Goal: Information Seeking & Learning: Understand process/instructions

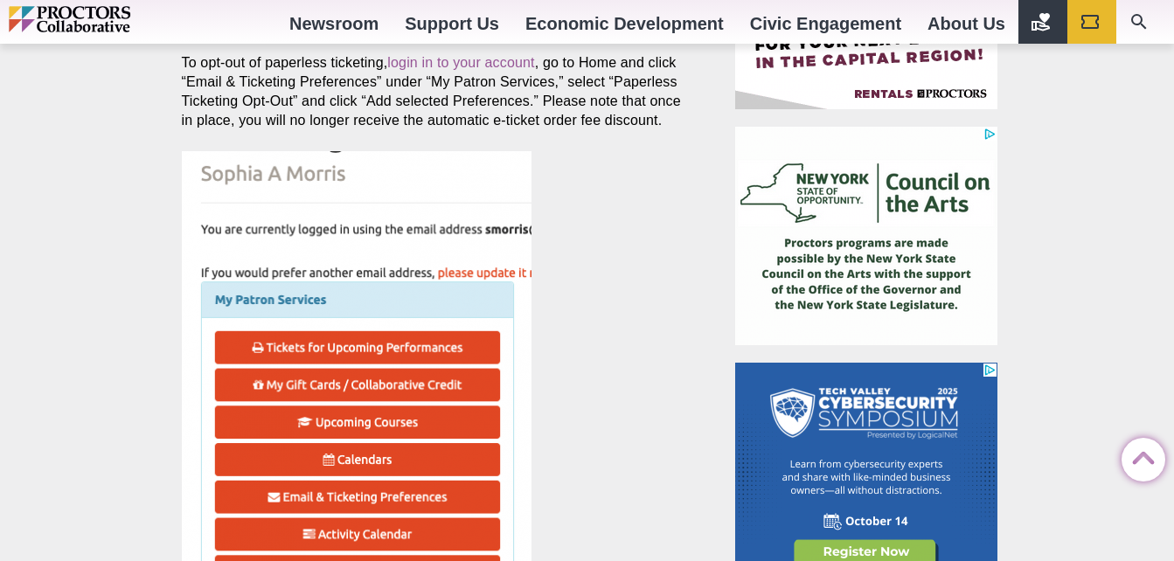
scroll to position [780, 0]
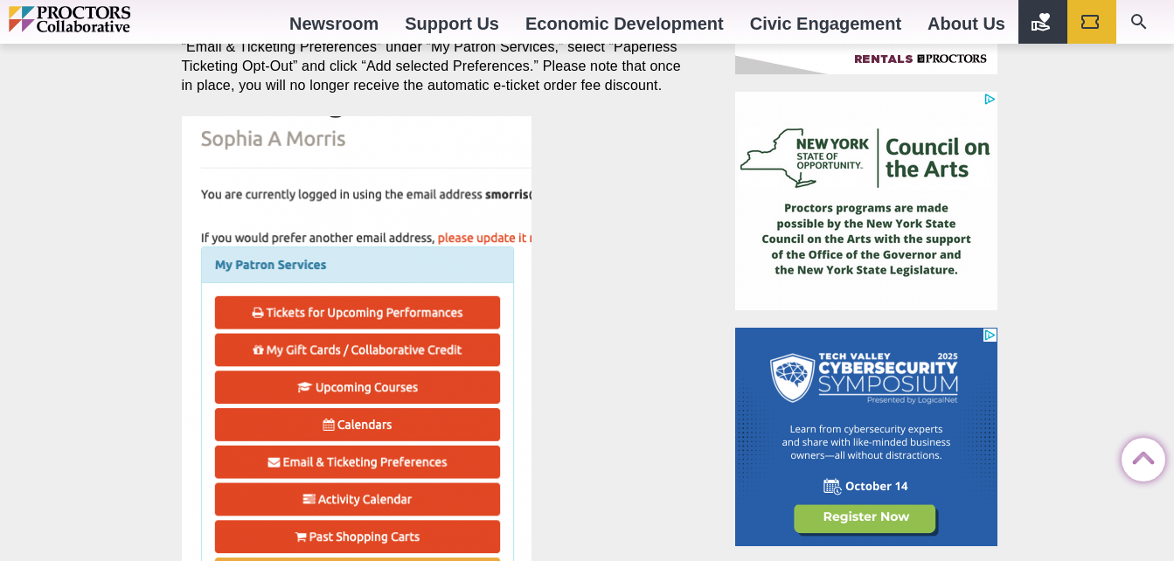
click at [484, 232] on img at bounding box center [357, 341] width 350 height 451
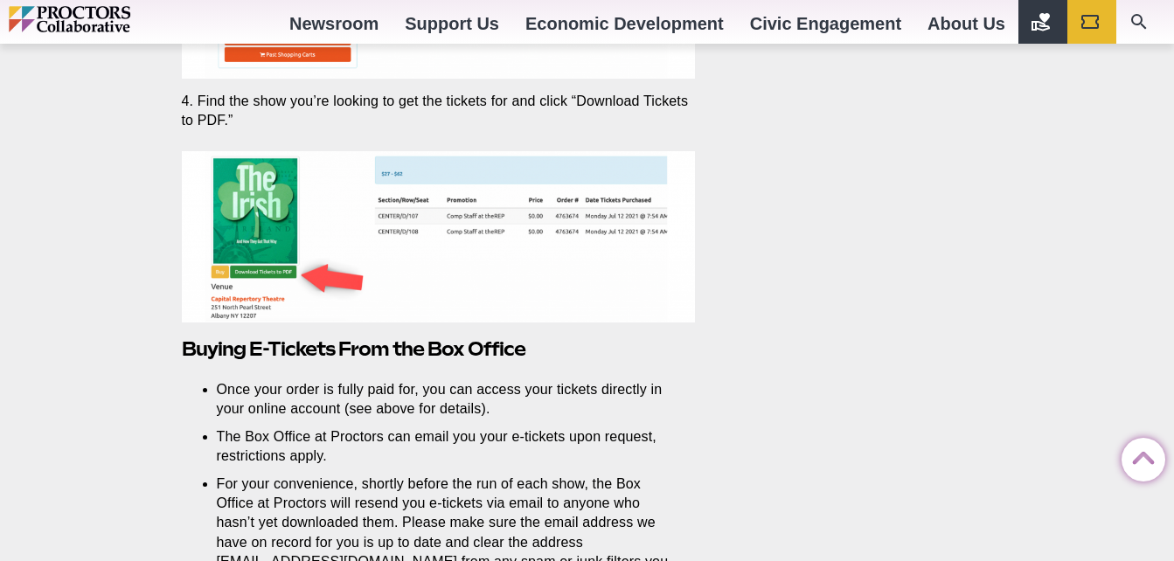
scroll to position [4393, 0]
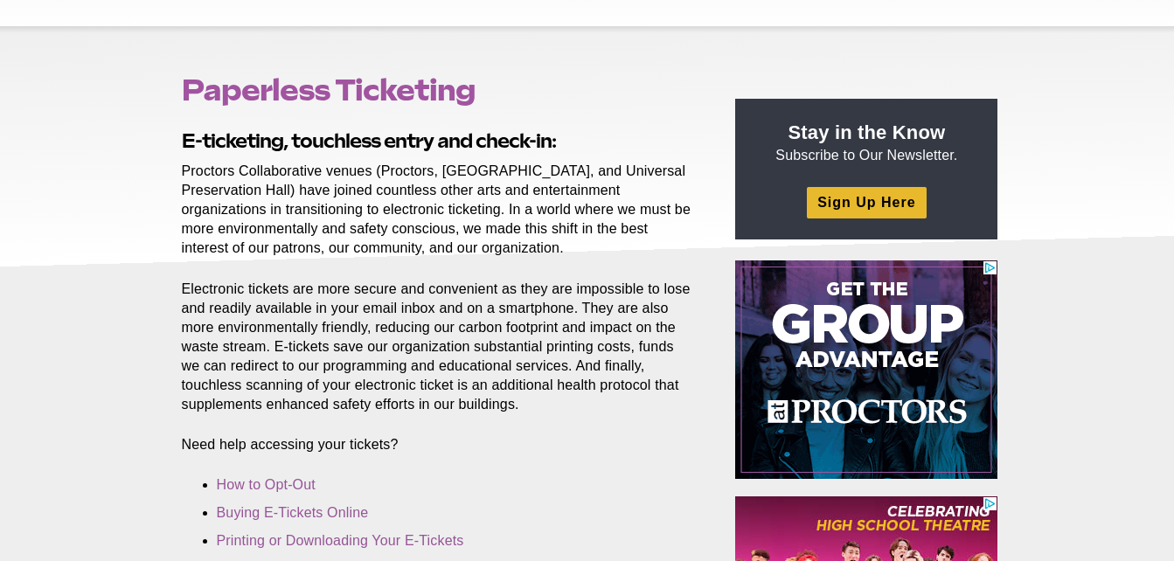
scroll to position [233, 0]
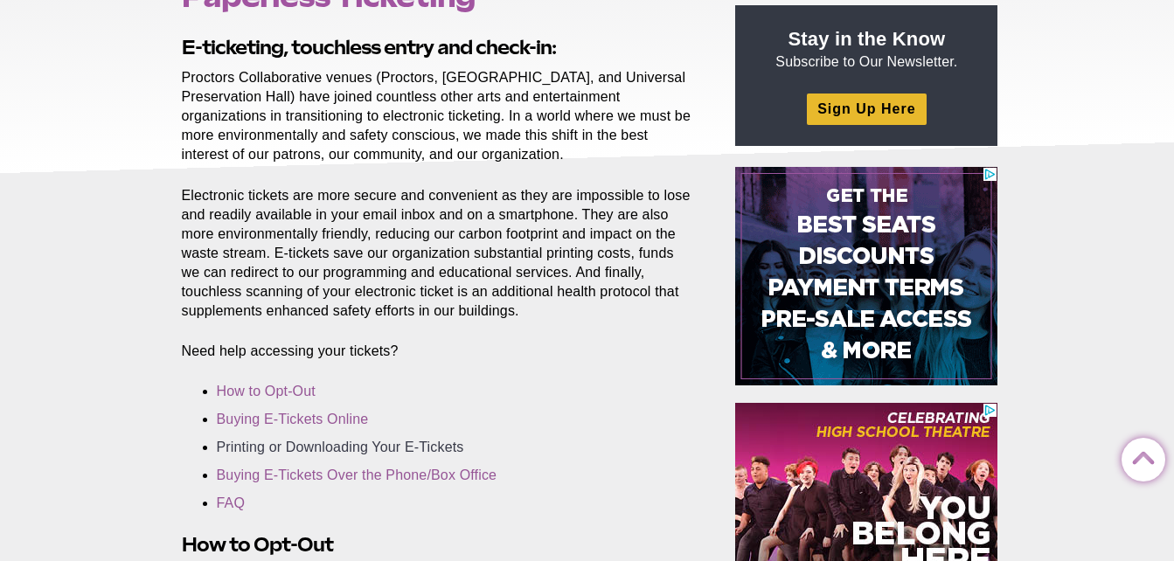
click at [353, 447] on link "Printing or Downloading Your E-Tickets" at bounding box center [340, 447] width 247 height 15
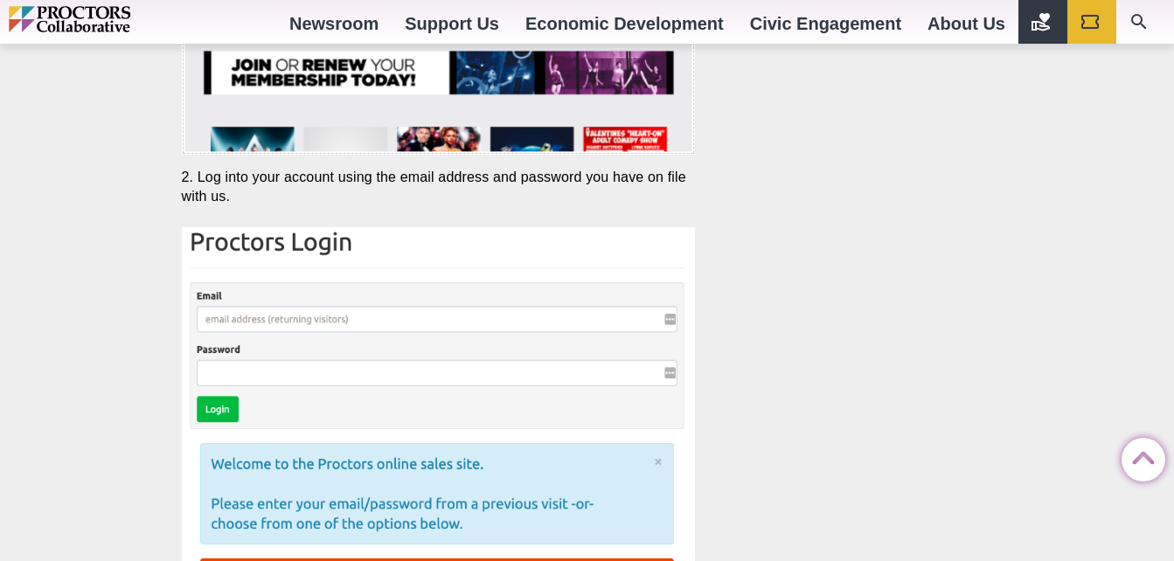
scroll to position [3497, 0]
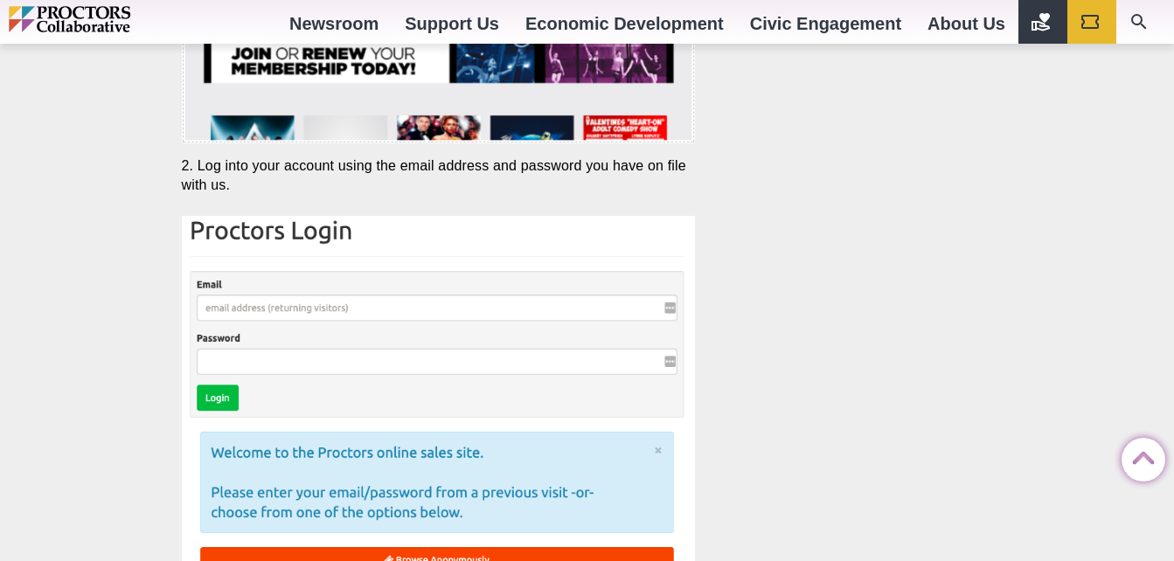
click at [214, 309] on img at bounding box center [439, 432] width 514 height 433
click at [206, 306] on img at bounding box center [439, 432] width 514 height 433
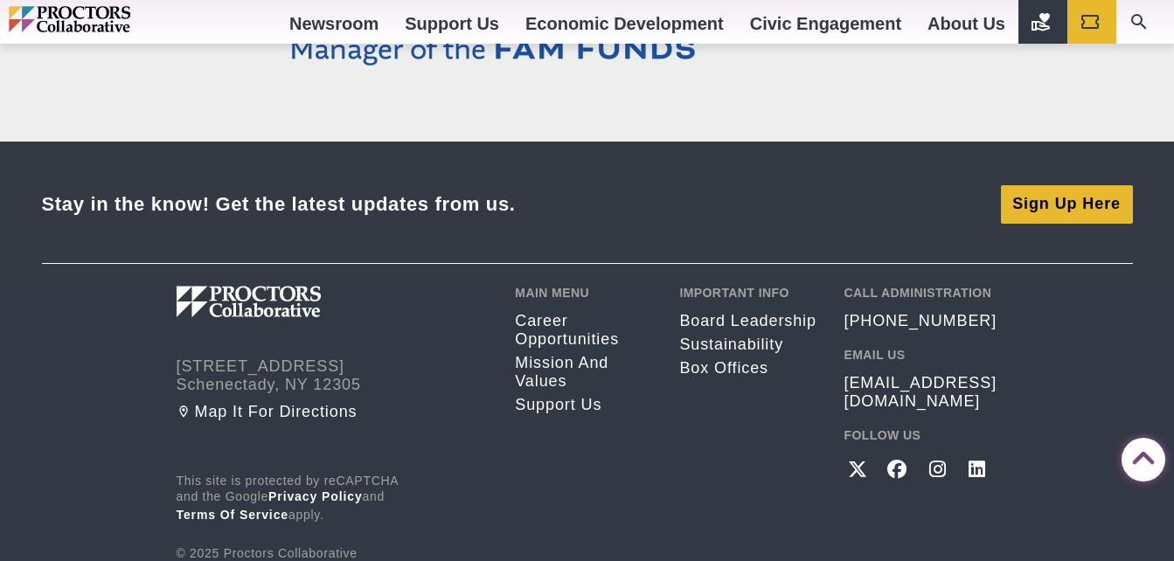
scroll to position [6001, 0]
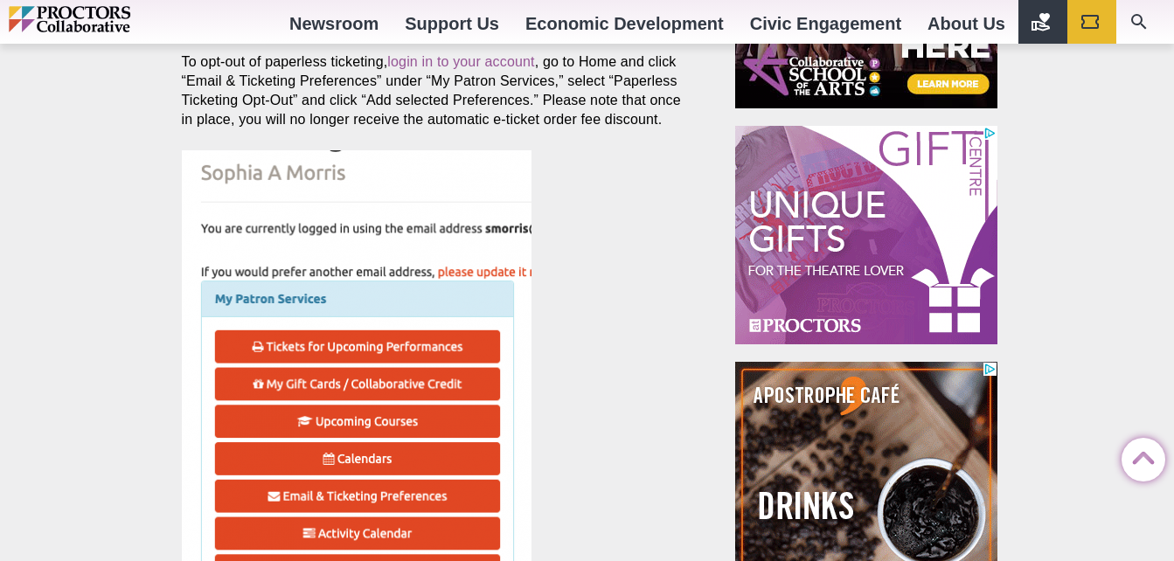
scroll to position [793, 0]
